Goal: Task Accomplishment & Management: Manage account settings

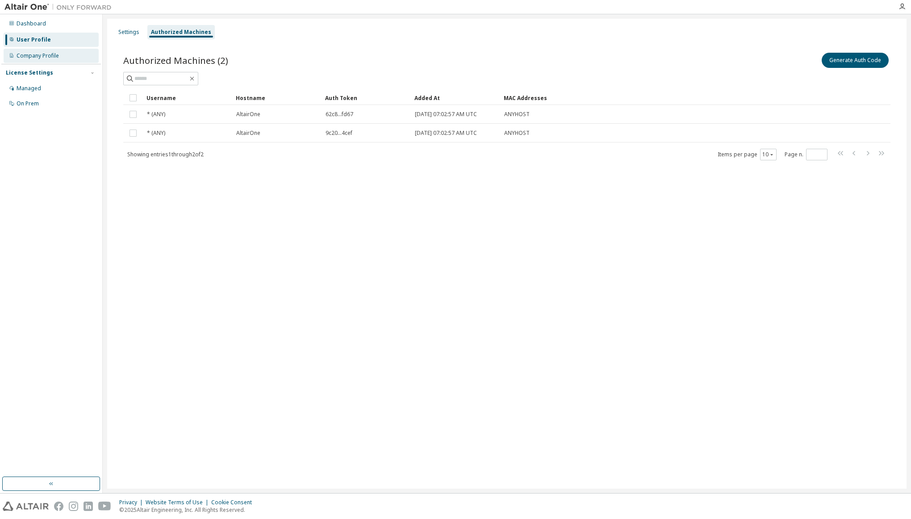
click at [42, 55] on div "Company Profile" at bounding box center [38, 55] width 42 height 7
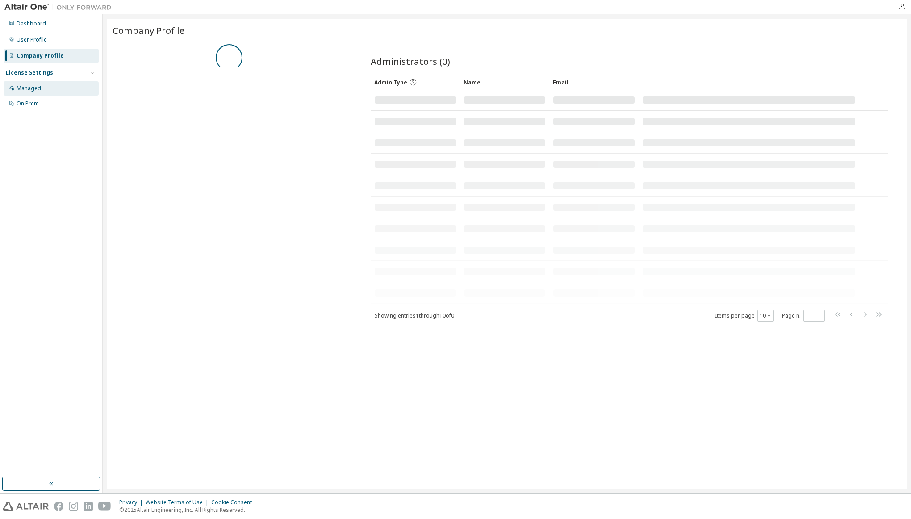
click at [30, 87] on div "Managed" at bounding box center [29, 88] width 25 height 7
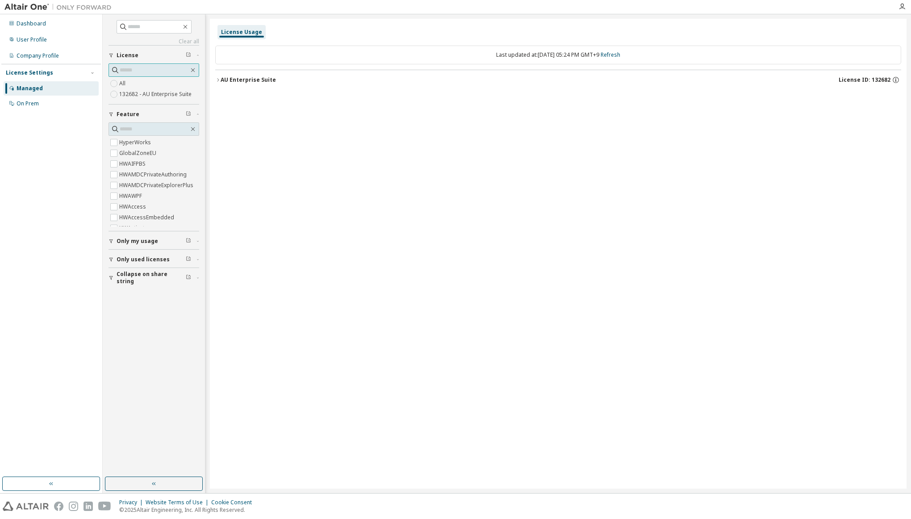
click at [170, 68] on input "text" at bounding box center [154, 70] width 69 height 9
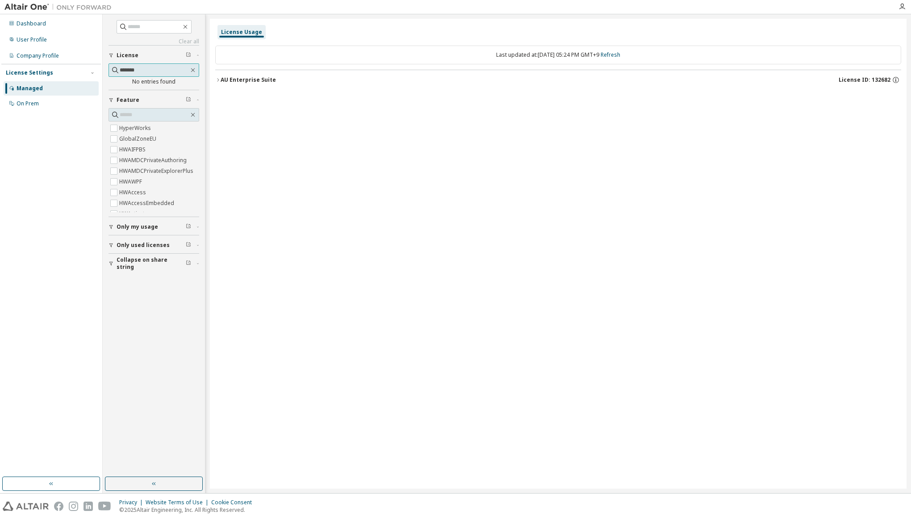
type input "*******"
click at [285, 186] on div "License Usage Last updated at: [DATE] 05:24 PM GMT+9 Refresh AU Enterprise Suit…" at bounding box center [558, 254] width 697 height 470
click at [39, 37] on div "User Profile" at bounding box center [32, 39] width 30 height 7
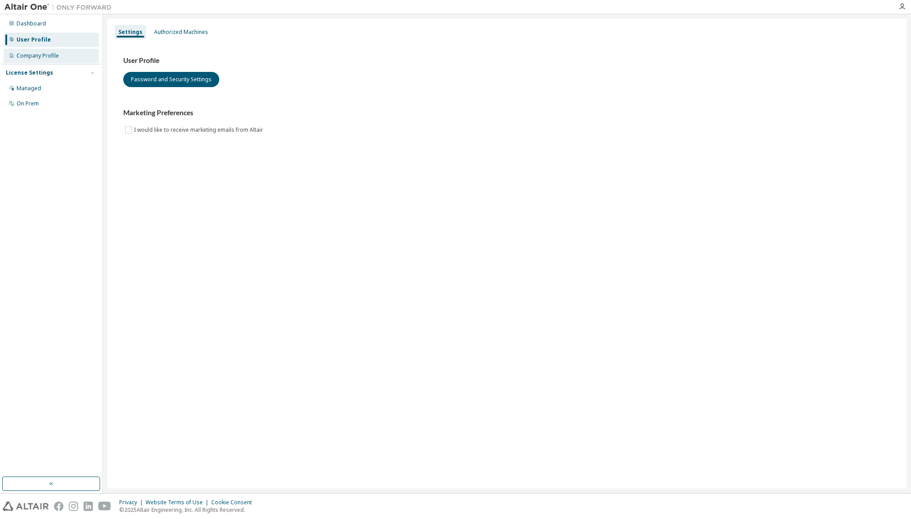
click at [29, 56] on div "Company Profile" at bounding box center [38, 55] width 42 height 7
